Goal: Check status

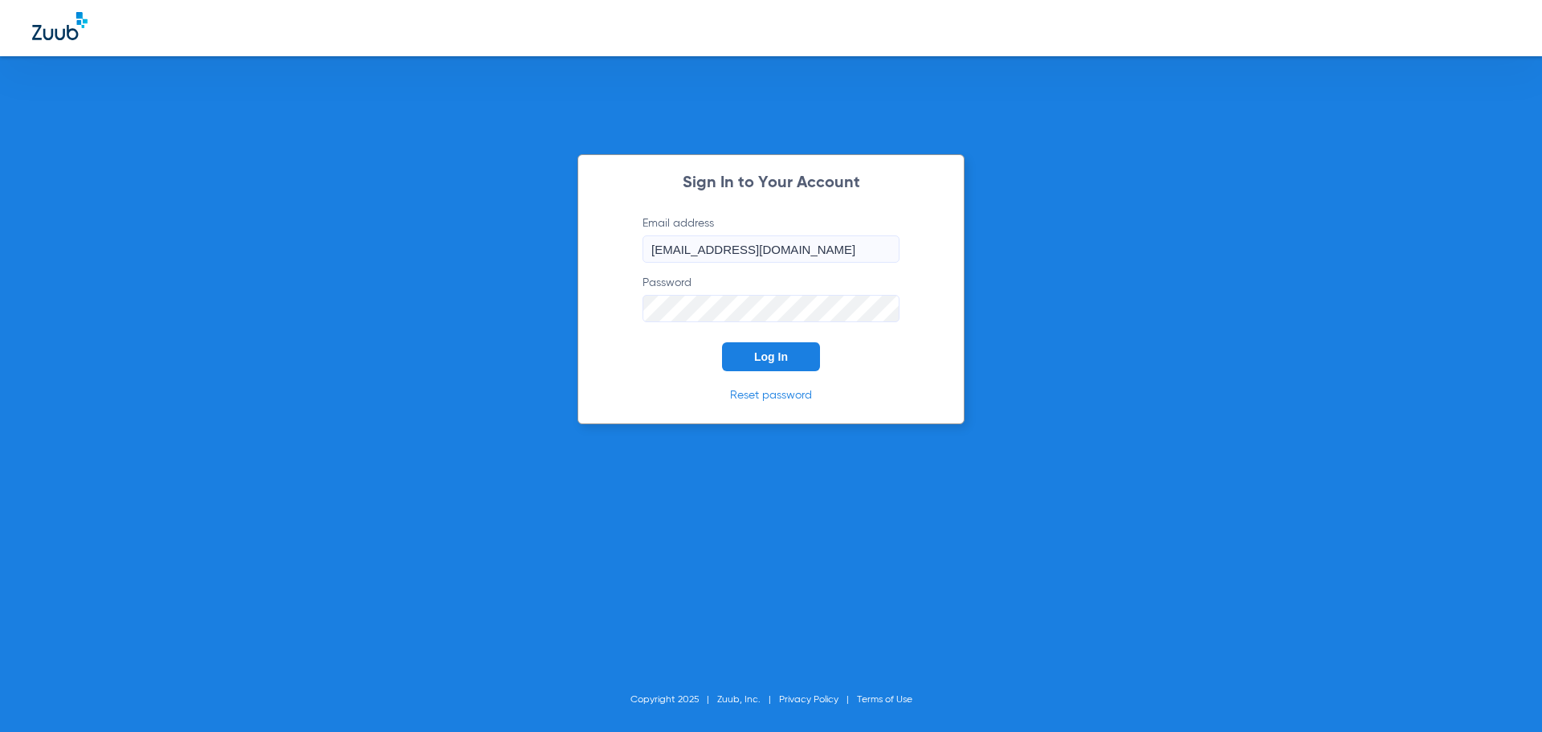
click at [795, 353] on button "Log In" at bounding box center [771, 356] width 98 height 29
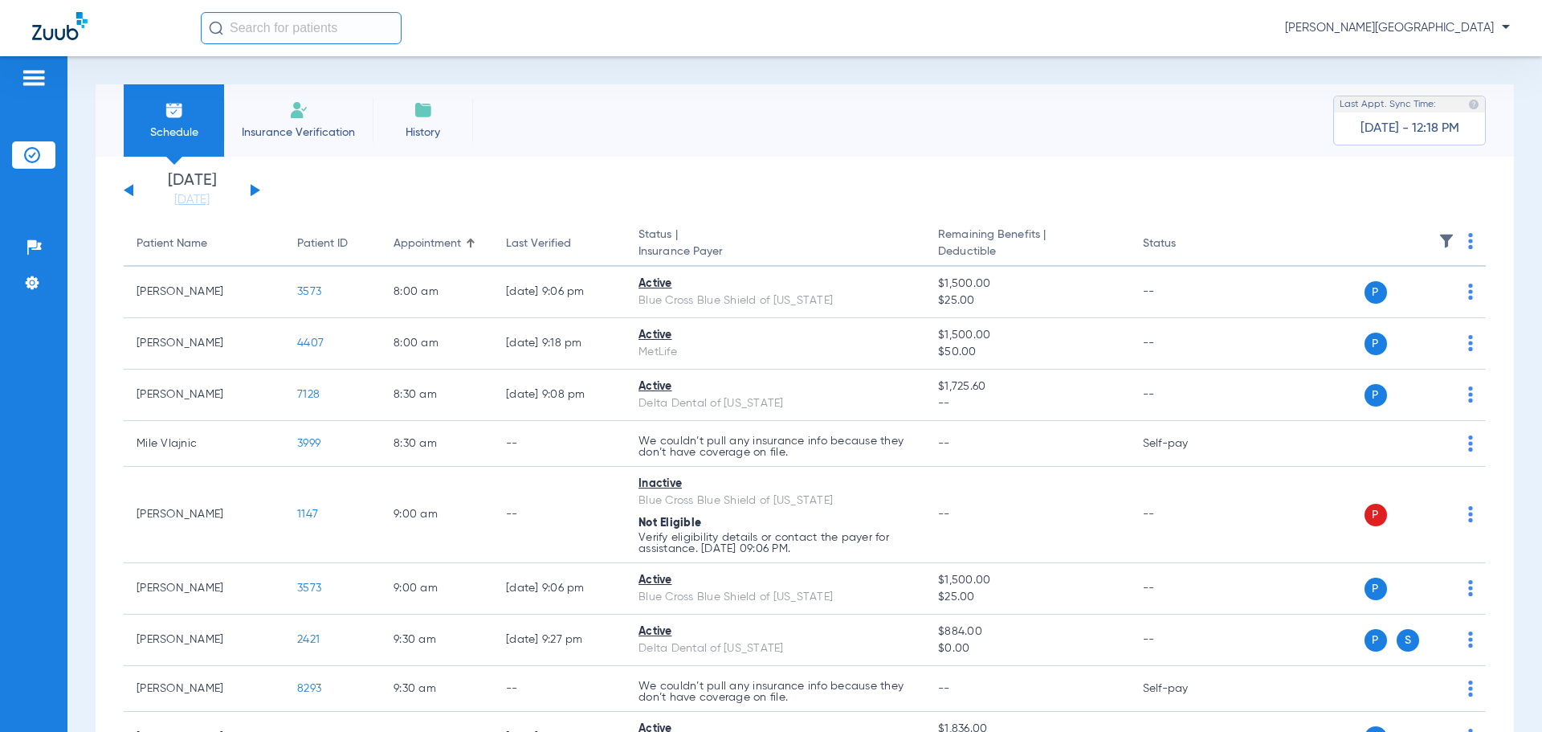
click at [252, 189] on button at bounding box center [256, 190] width 10 height 12
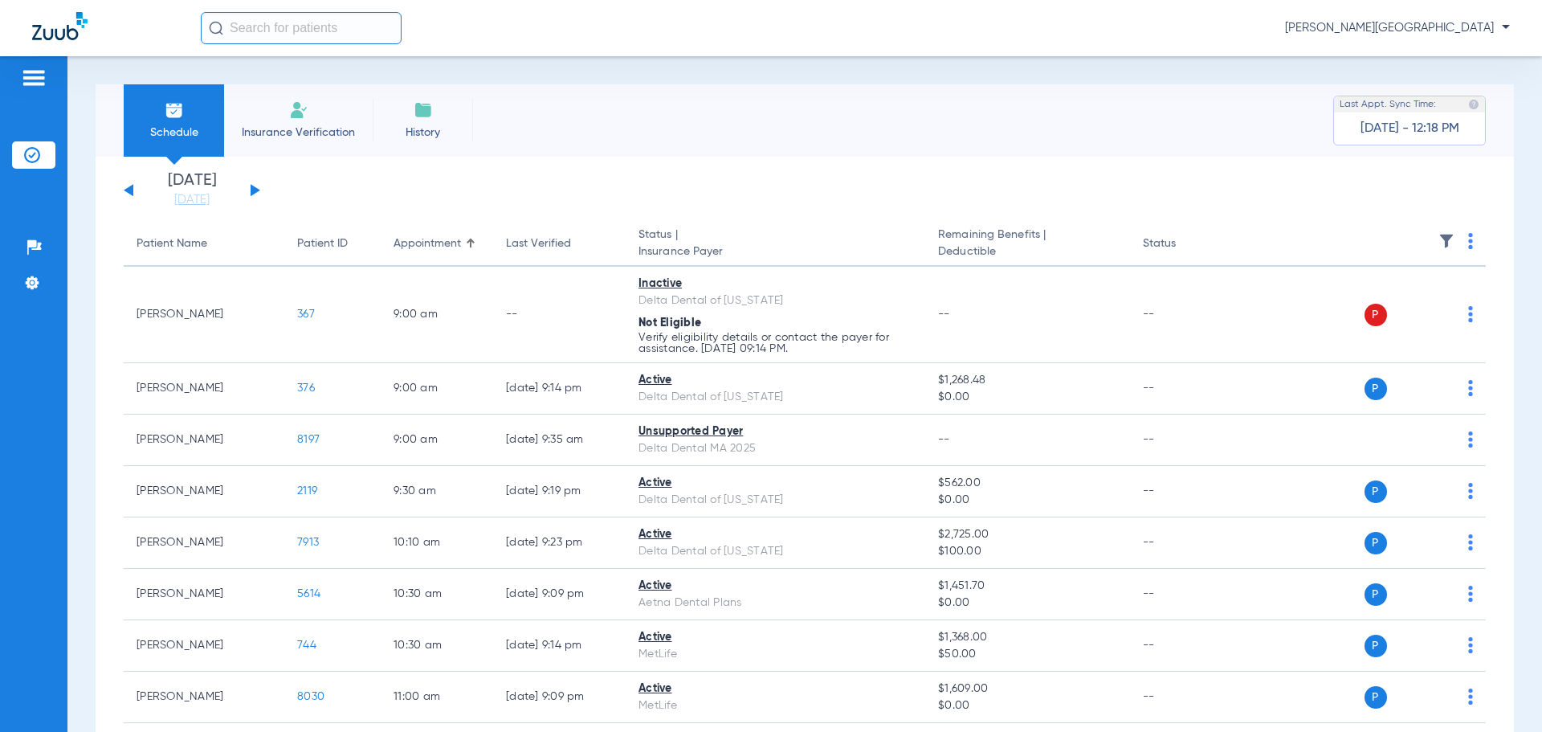
click at [127, 188] on div "[DATE] [DATE] [DATE] [DATE] [DATE] [DATE] [DATE] [DATE] [DATE] [DATE] [DATE] [D…" at bounding box center [192, 190] width 137 height 35
click at [194, 199] on link "[DATE]" at bounding box center [192, 200] width 96 height 16
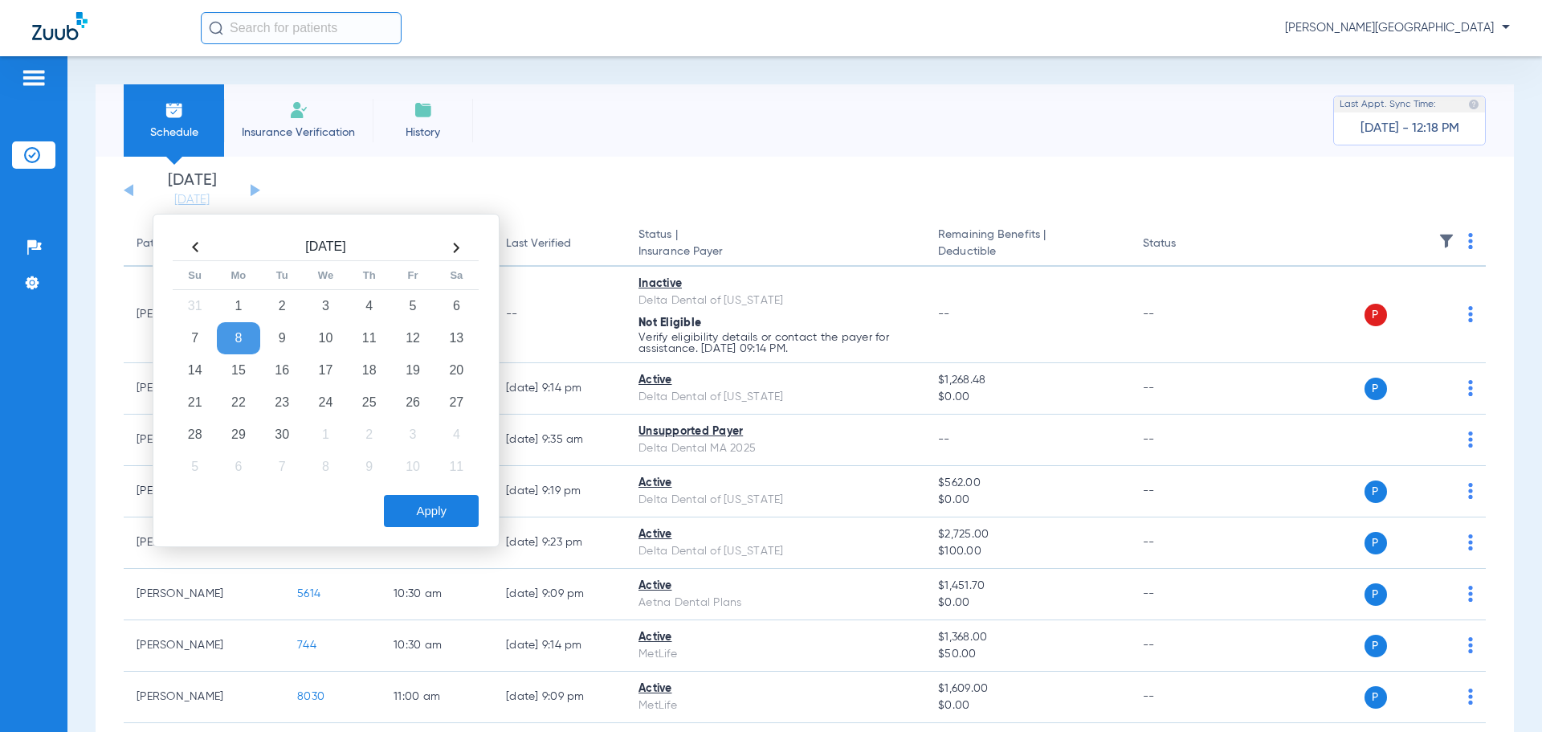
click at [243, 331] on td "8" at bounding box center [238, 338] width 43 height 32
click at [404, 510] on button "Apply" at bounding box center [431, 511] width 95 height 32
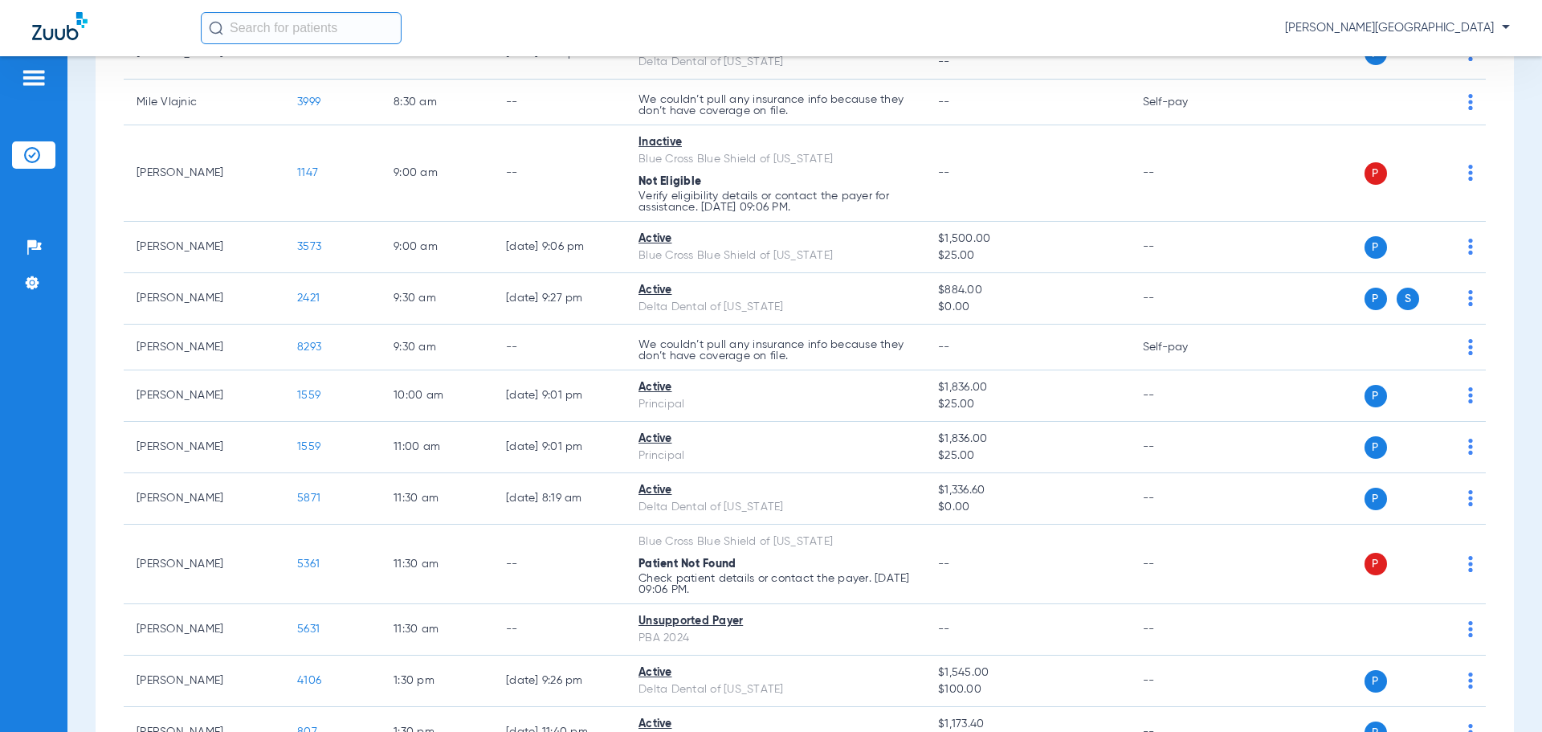
scroll to position [344, 0]
